Goal: Task Accomplishment & Management: Use online tool/utility

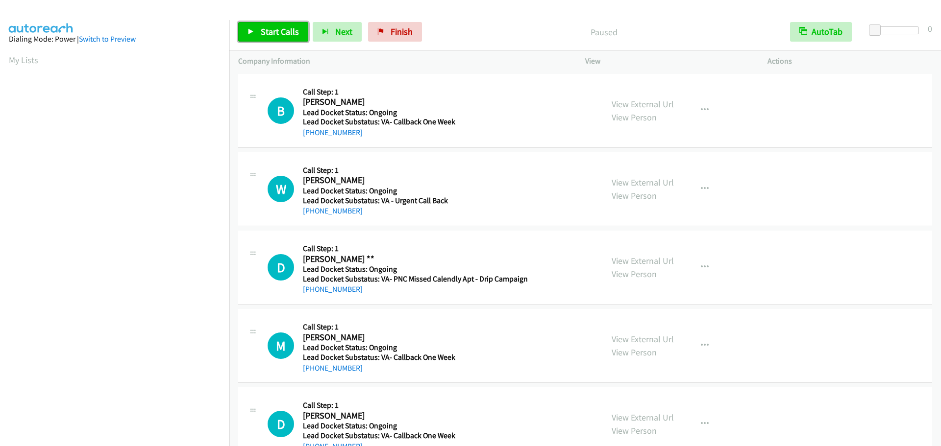
click at [276, 37] on link "Start Calls" at bounding box center [273, 32] width 70 height 20
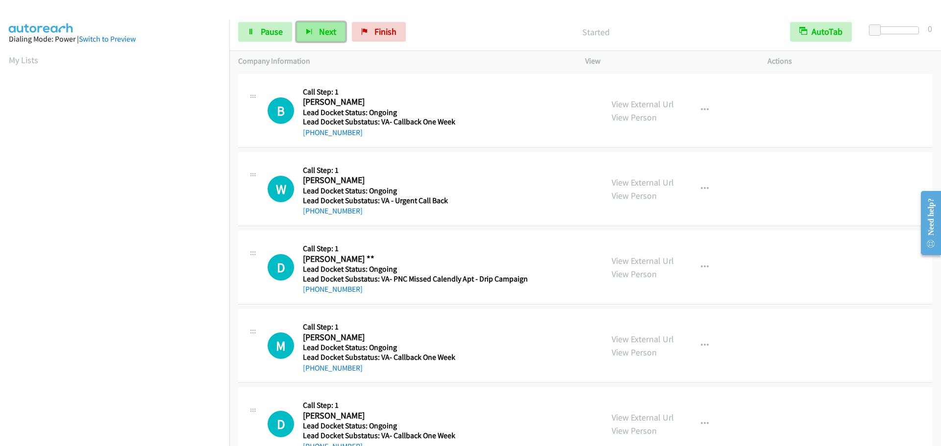
click at [328, 31] on span "Next" at bounding box center [327, 31] width 17 height 11
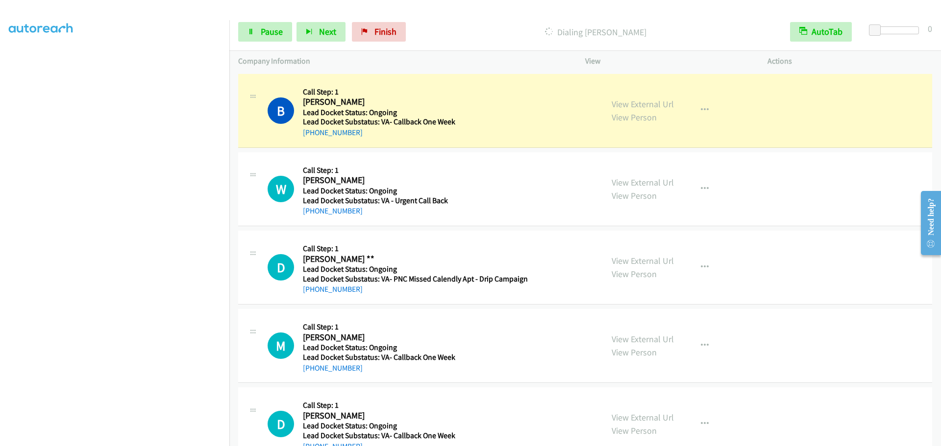
scroll to position [103, 0]
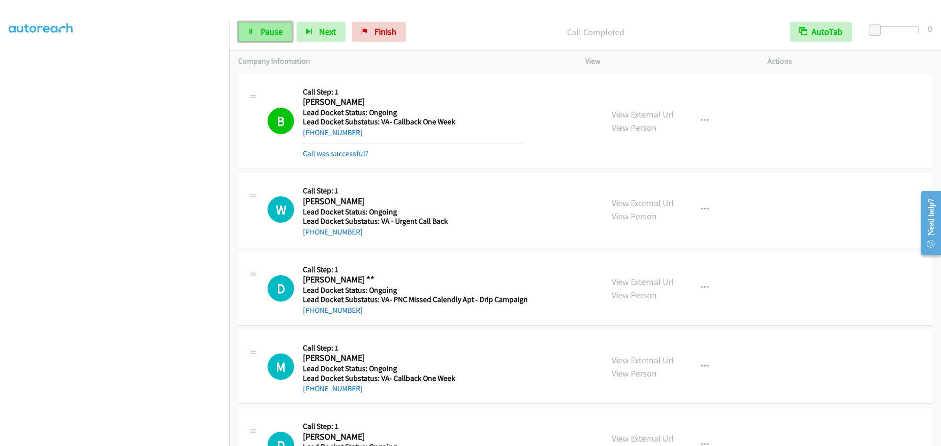
click at [250, 29] on icon at bounding box center [250, 32] width 7 height 7
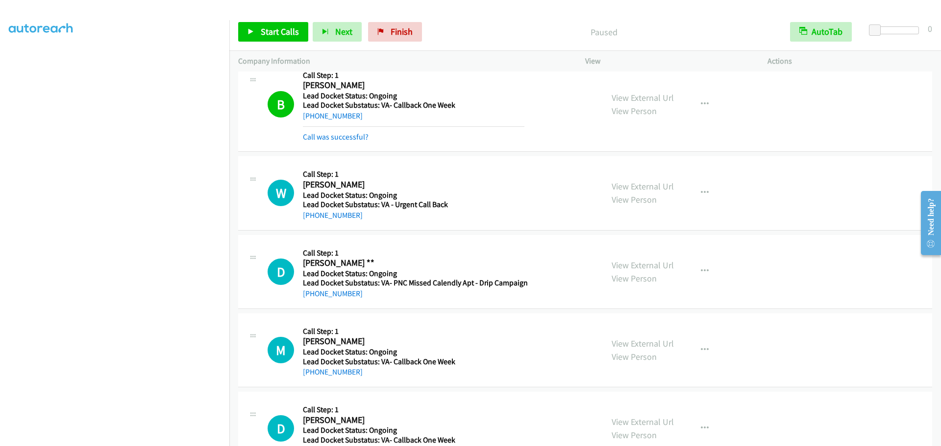
scroll to position [0, 0]
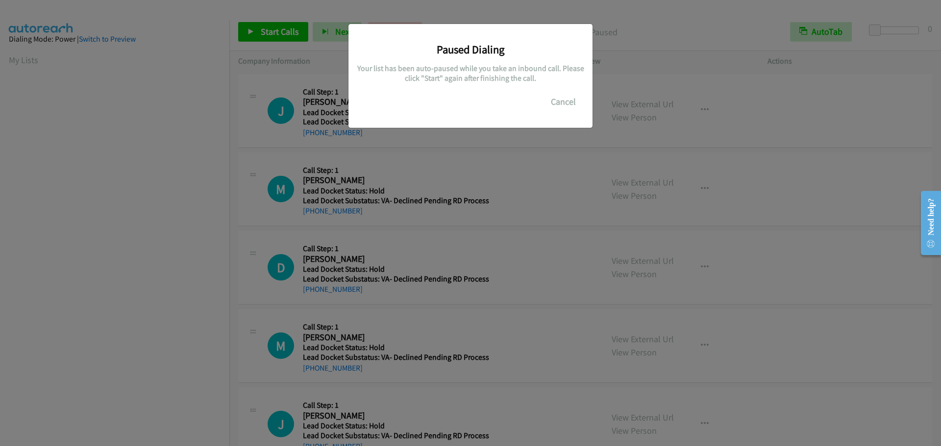
scroll to position [103, 0]
click at [560, 102] on button "Cancel" at bounding box center [563, 102] width 44 height 20
click at [580, 101] on button "Cancel" at bounding box center [563, 102] width 44 height 20
click at [565, 106] on button "Cancel" at bounding box center [563, 102] width 44 height 20
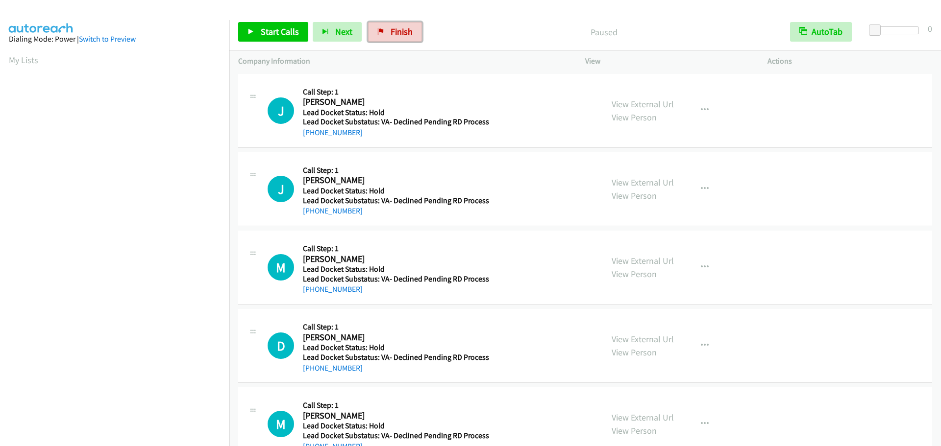
drag, startPoint x: 387, startPoint y: 32, endPoint x: 508, endPoint y: 32, distance: 121.5
click at [387, 32] on link "Finish" at bounding box center [395, 32] width 54 height 20
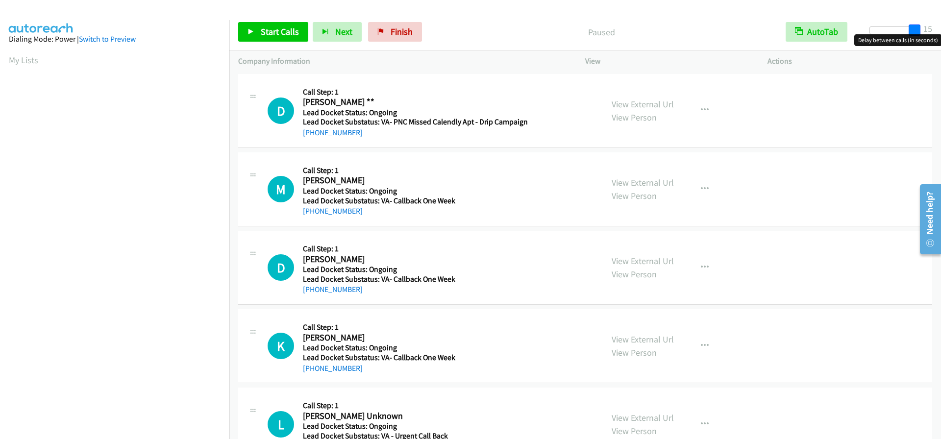
drag, startPoint x: 872, startPoint y: 32, endPoint x: 937, endPoint y: 32, distance: 65.2
click at [937, 32] on div "Start Calls Pause Next Finish Paused AutoTab AutoTab 15" at bounding box center [584, 32] width 711 height 38
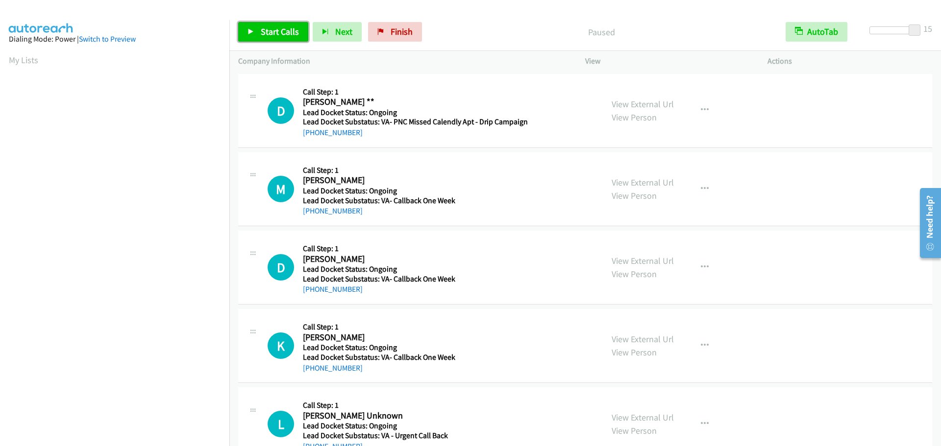
click at [268, 36] on span "Start Calls" at bounding box center [280, 31] width 38 height 11
click at [302, 32] on button "Next" at bounding box center [320, 32] width 49 height 20
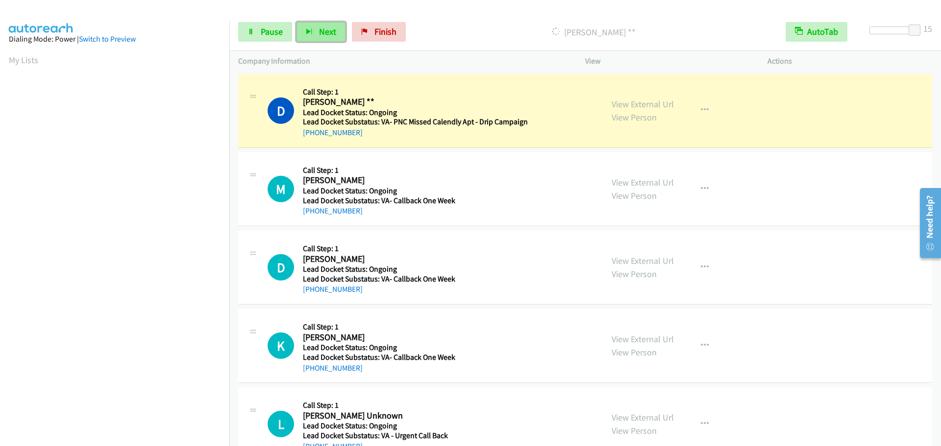
click at [313, 34] on button "Next" at bounding box center [320, 32] width 49 height 20
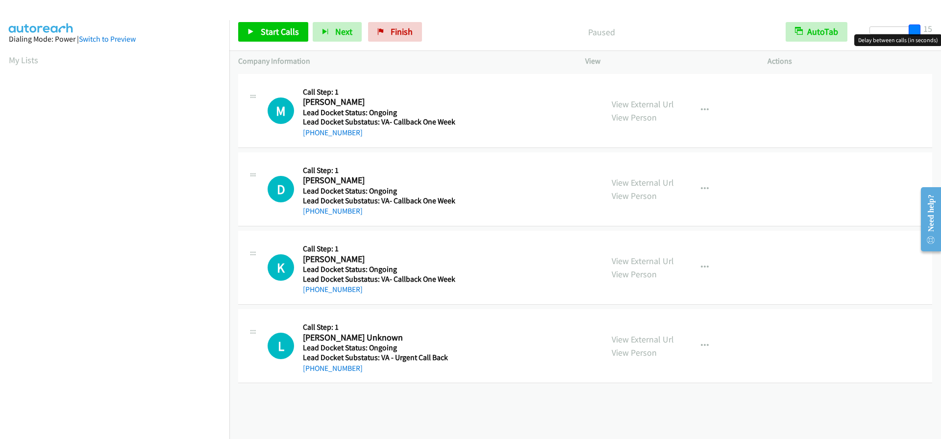
drag, startPoint x: 873, startPoint y: 34, endPoint x: 929, endPoint y: 40, distance: 56.1
click at [929, 40] on body "Start Calls Pause Next Finish Paused AutoTab AutoTab 15 Company Information Inf…" at bounding box center [470, 23] width 941 height 47
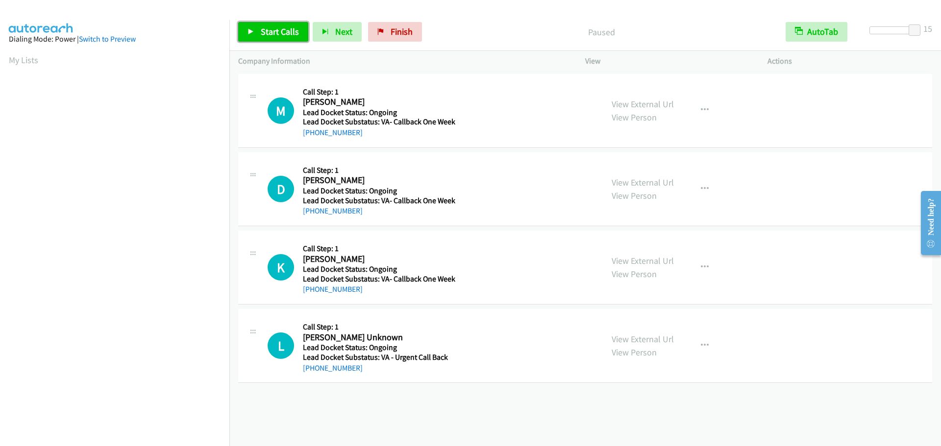
click at [262, 29] on span "Start Calls" at bounding box center [280, 31] width 38 height 11
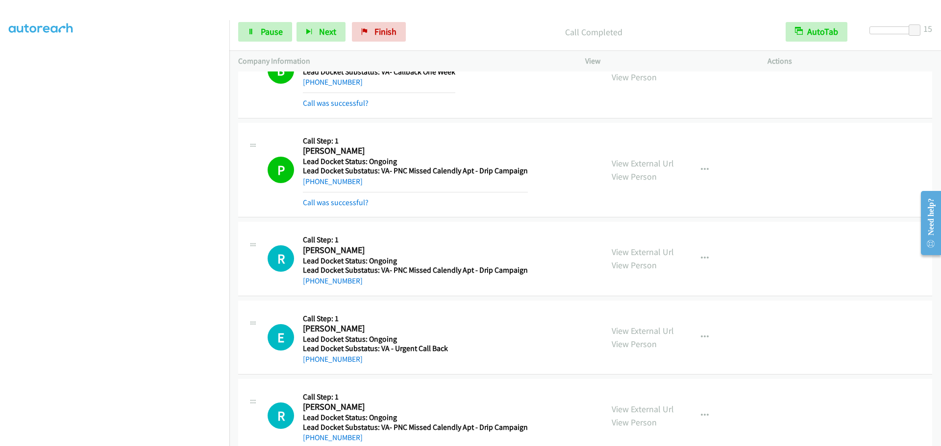
scroll to position [490, 0]
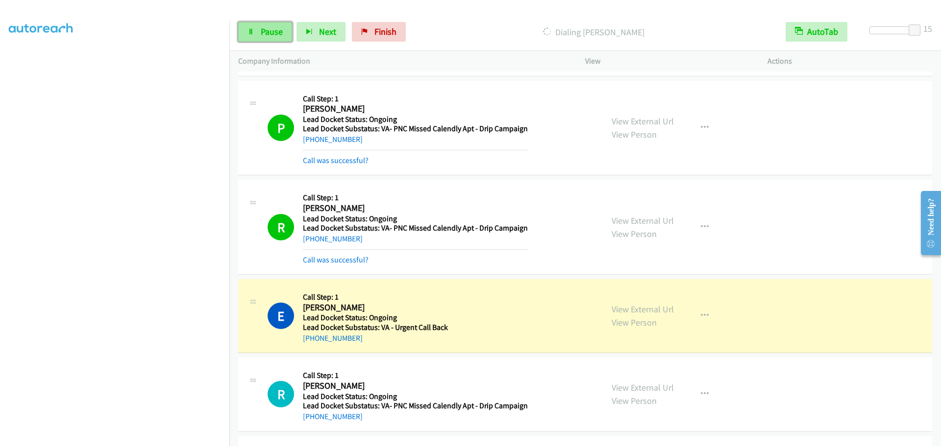
click at [263, 31] on span "Pause" at bounding box center [272, 31] width 22 height 11
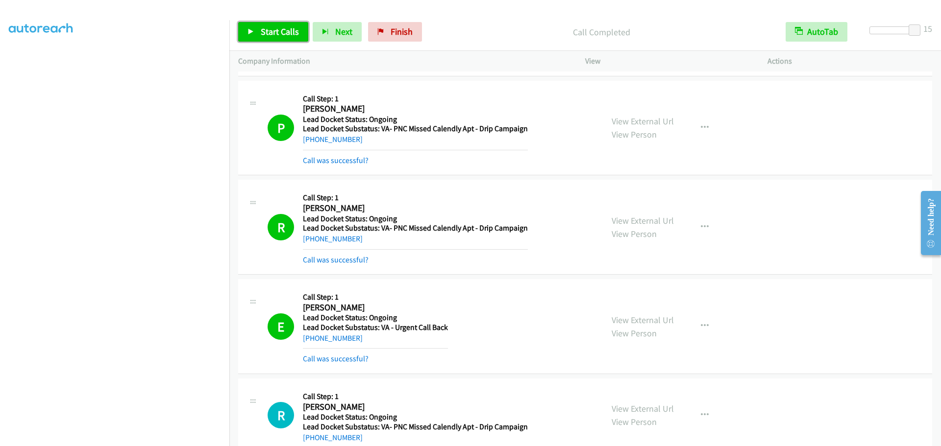
click at [287, 36] on span "Start Calls" at bounding box center [280, 31] width 38 height 11
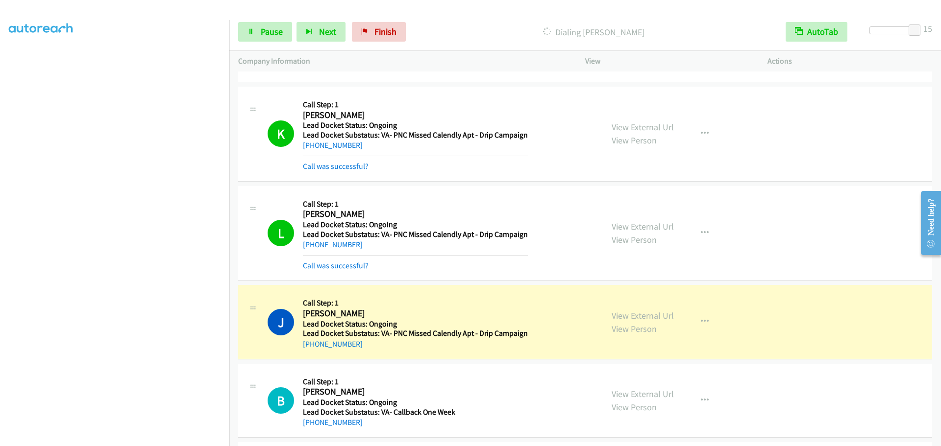
scroll to position [882, 0]
click at [261, 35] on span "Pause" at bounding box center [272, 31] width 22 height 11
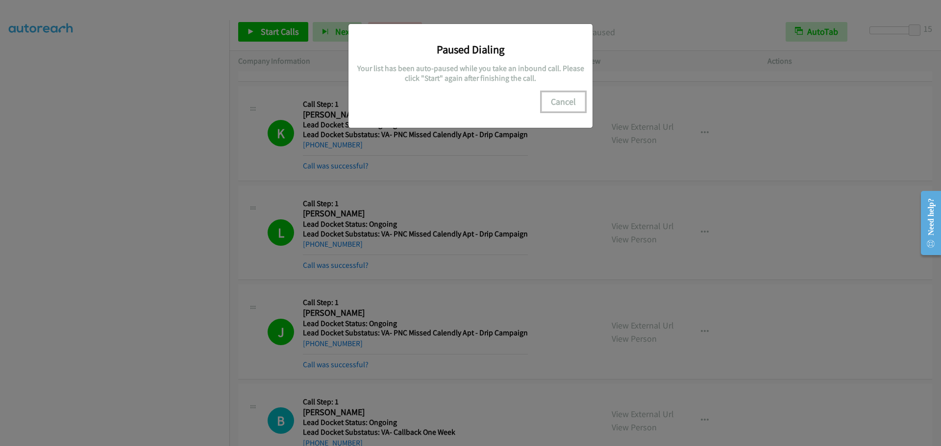
click at [565, 96] on button "Cancel" at bounding box center [563, 102] width 44 height 20
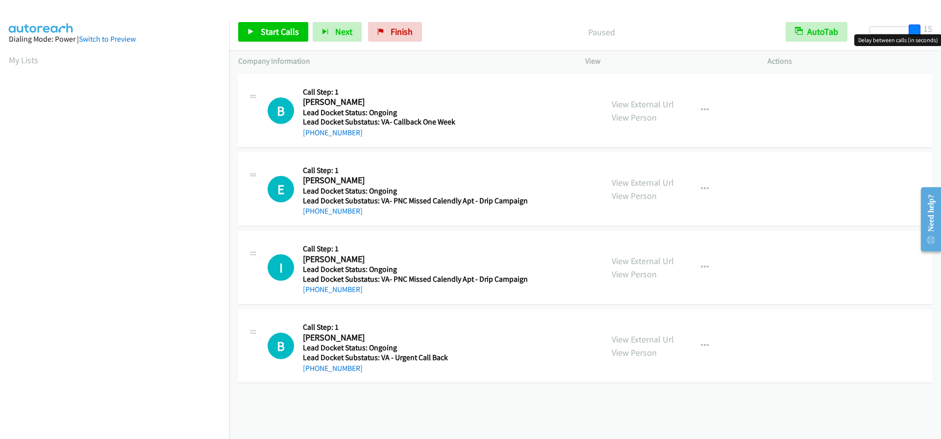
drag, startPoint x: 872, startPoint y: 32, endPoint x: 920, endPoint y: 25, distance: 48.6
click at [920, 25] on div "Start Calls Pause Next Finish Paused AutoTab AutoTab 15" at bounding box center [584, 32] width 711 height 38
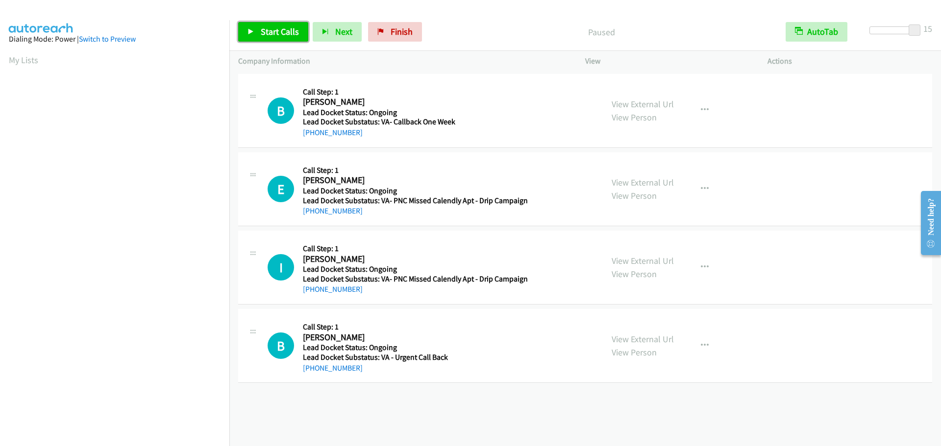
click at [266, 27] on span "Start Calls" at bounding box center [280, 31] width 38 height 11
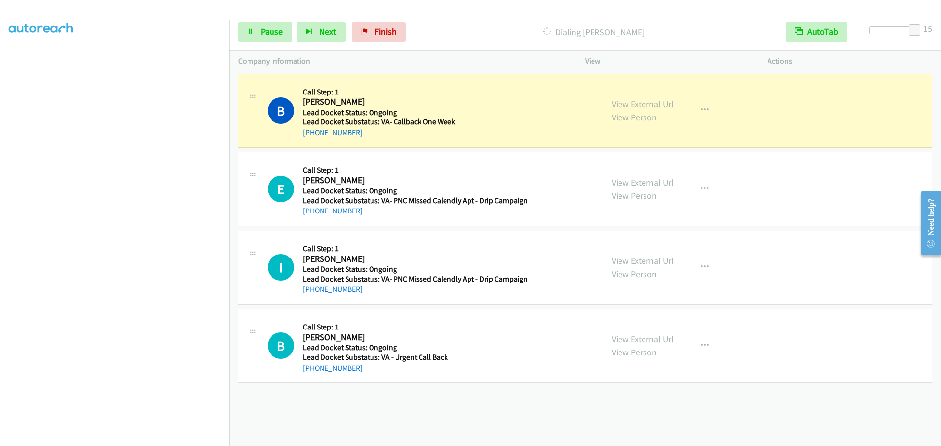
scroll to position [103, 0]
click at [262, 36] on span "Pause" at bounding box center [272, 31] width 22 height 11
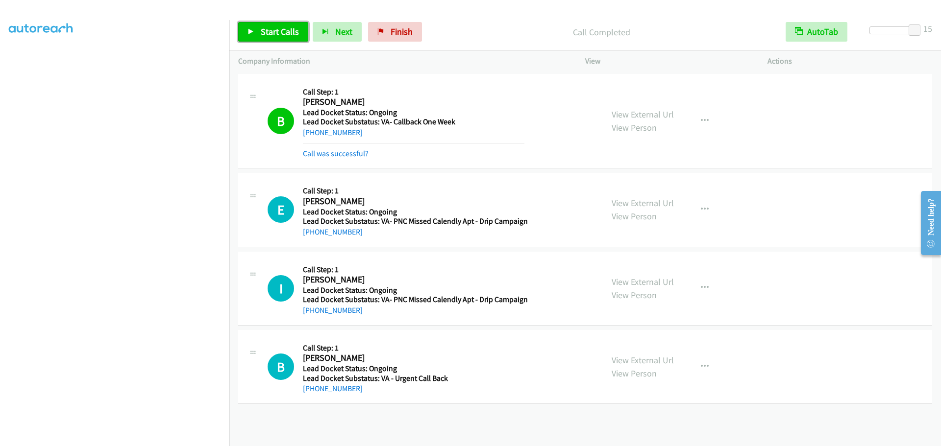
click at [272, 31] on span "Start Calls" at bounding box center [280, 31] width 38 height 11
